Goal: Task Accomplishment & Management: Use online tool/utility

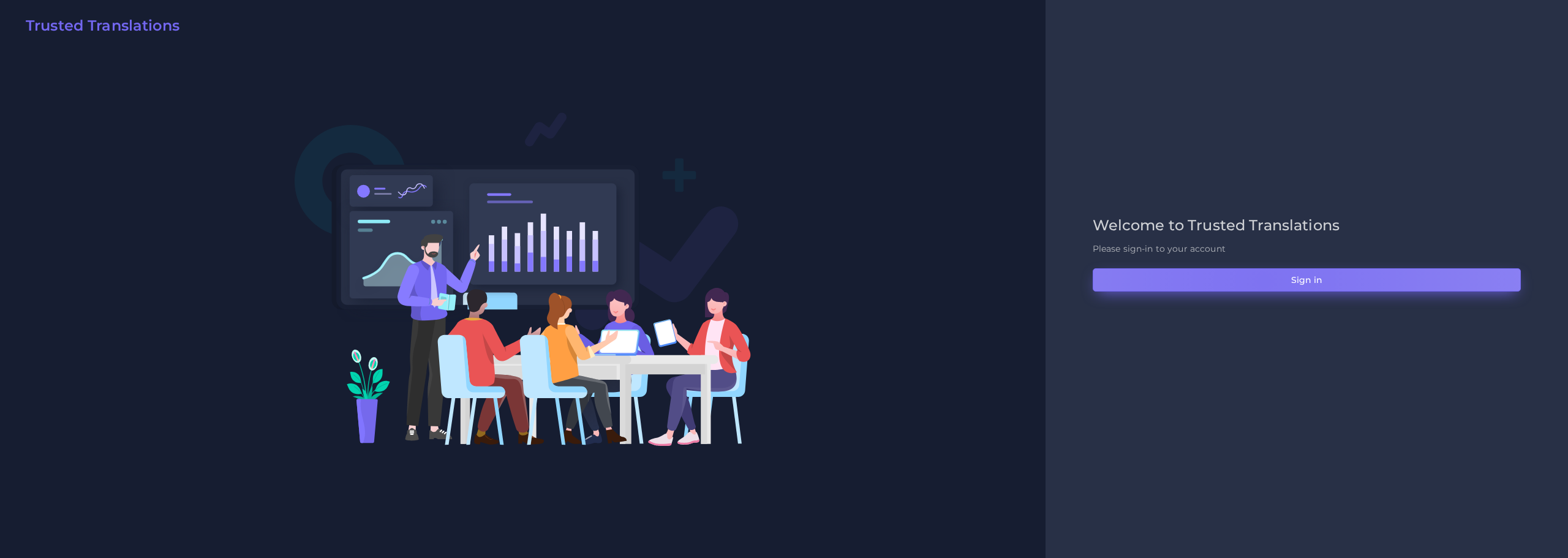
click at [1264, 281] on button "Sign in" at bounding box center [1307, 279] width 428 height 23
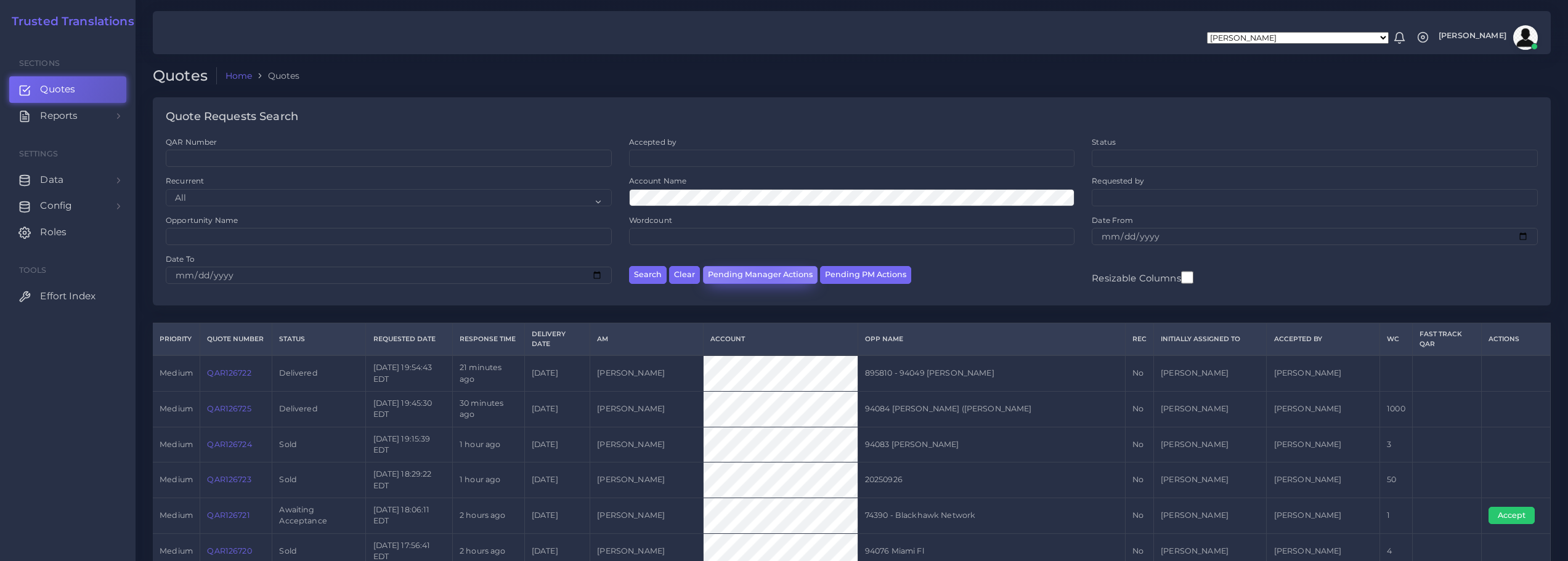
click at [766, 273] on button "Pending Manager Actions" at bounding box center [760, 274] width 115 height 17
select select "awaiting_manager_initial_review"
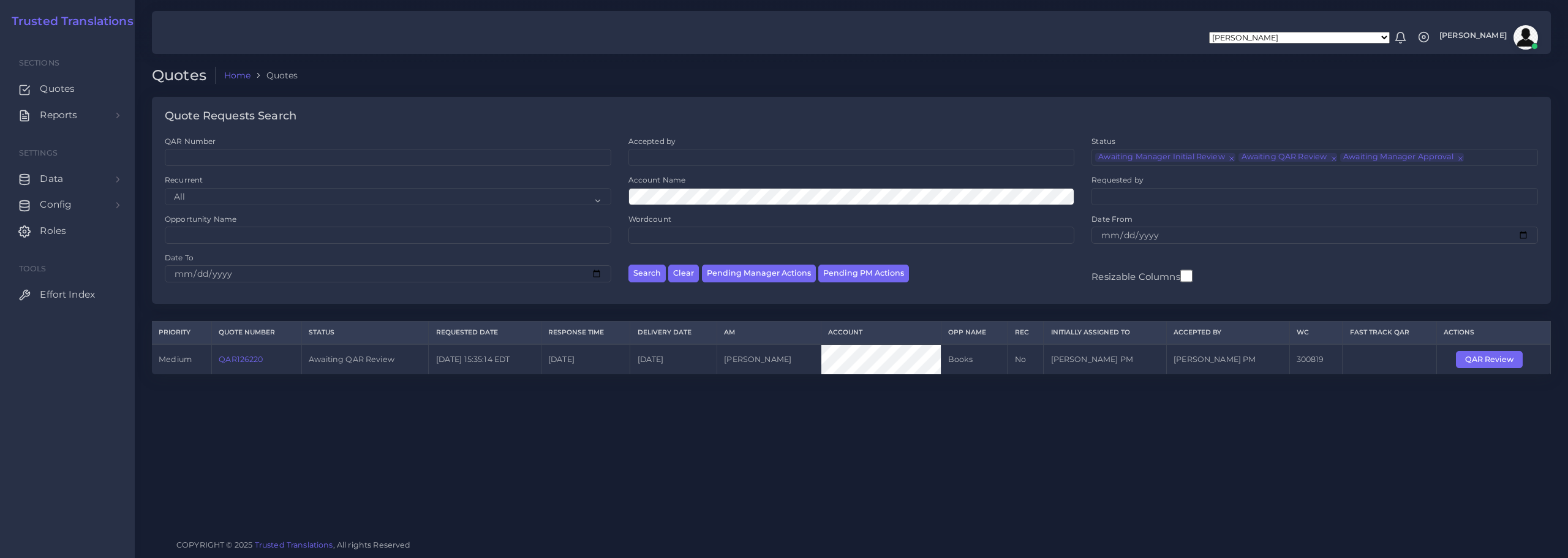
click at [251, 360] on link "QAR126220" at bounding box center [240, 359] width 44 height 9
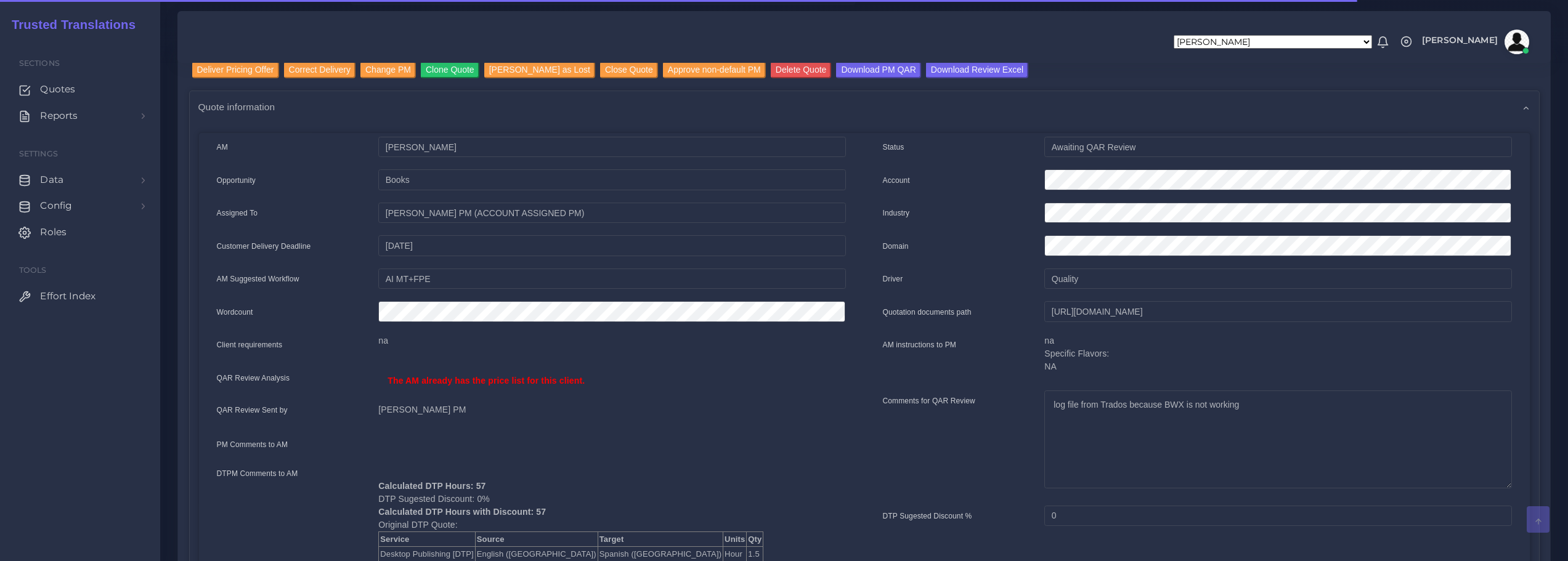
scroll to position [123, 0]
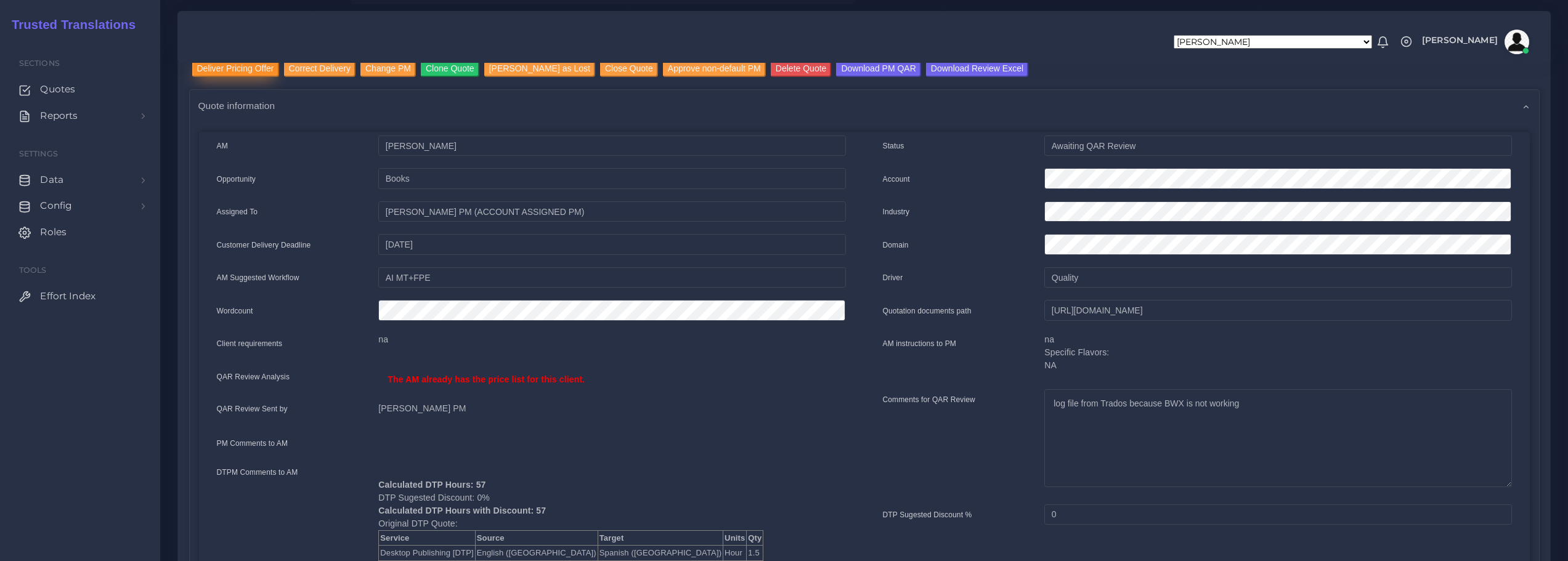
click at [226, 66] on input "Deliver Pricing Offer" at bounding box center [235, 69] width 87 height 17
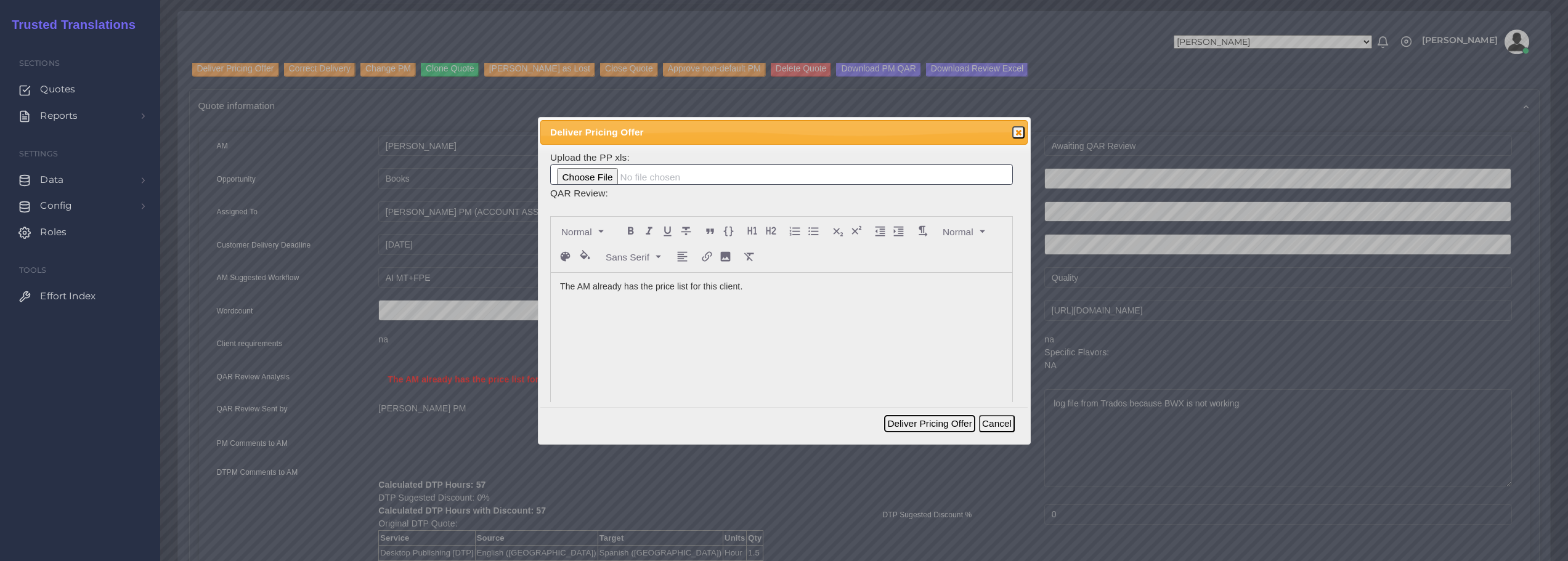
click at [933, 424] on button "Deliver Pricing Offer" at bounding box center [929, 423] width 91 height 17
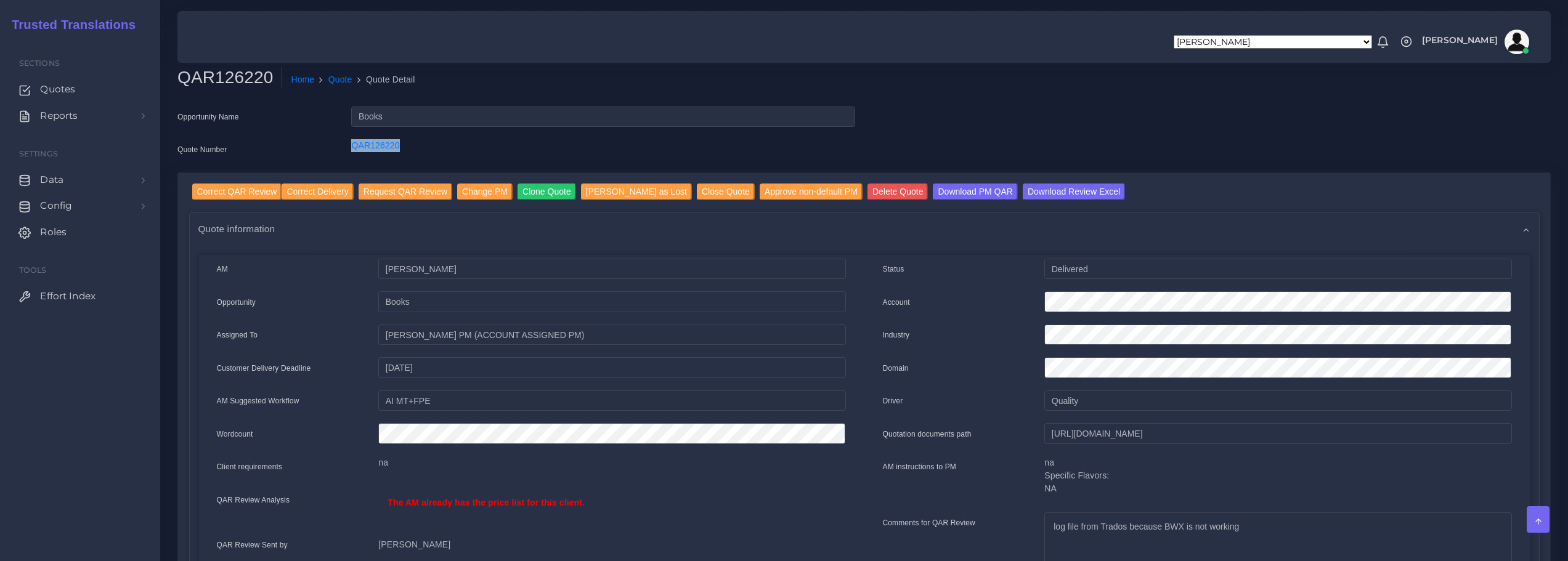
drag, startPoint x: 349, startPoint y: 146, endPoint x: 403, endPoint y: 146, distance: 54.0
click at [403, 146] on div "QAR126220" at bounding box center [602, 151] width 522 height 25
copy link "QAR126220"
